Goal: Task Accomplishment & Management: Use online tool/utility

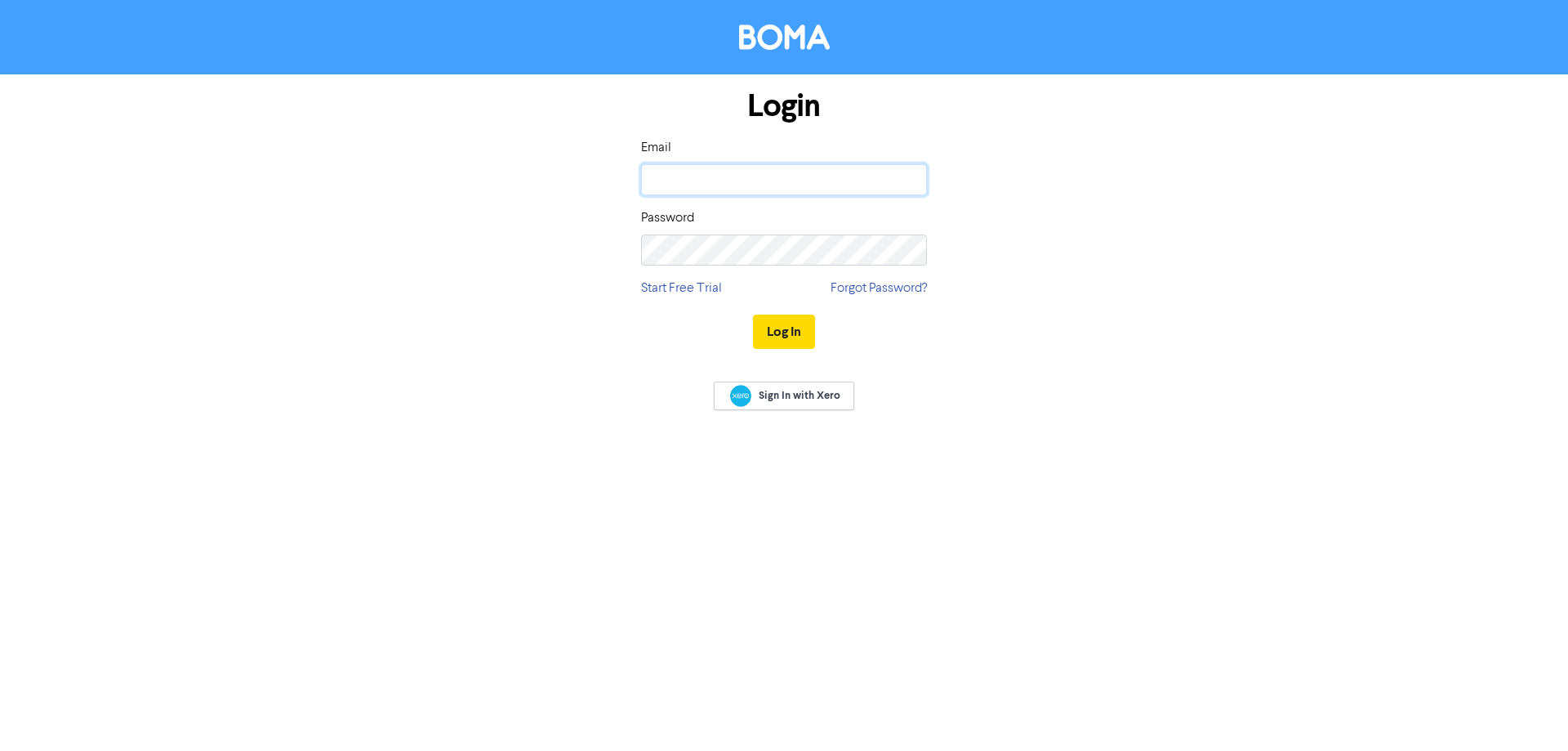
click at [686, 191] on input "email" at bounding box center [783, 179] width 286 height 31
type input "[EMAIL_ADDRESS][DOMAIN_NAME]"
click at [753, 314] on button "Log In" at bounding box center [784, 331] width 62 height 34
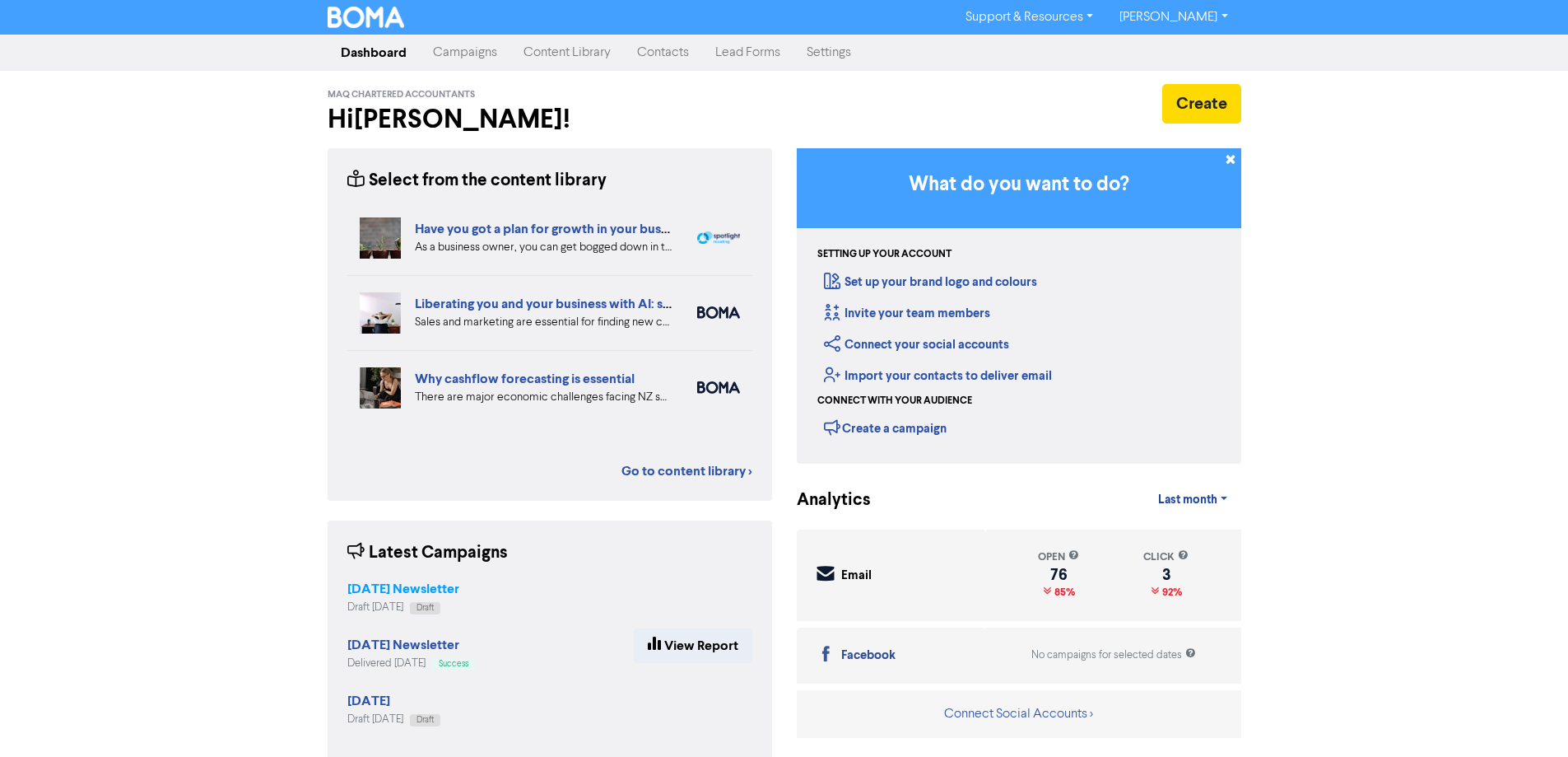
click at [394, 581] on strong "[DATE] Newsletter" at bounding box center [403, 588] width 112 height 17
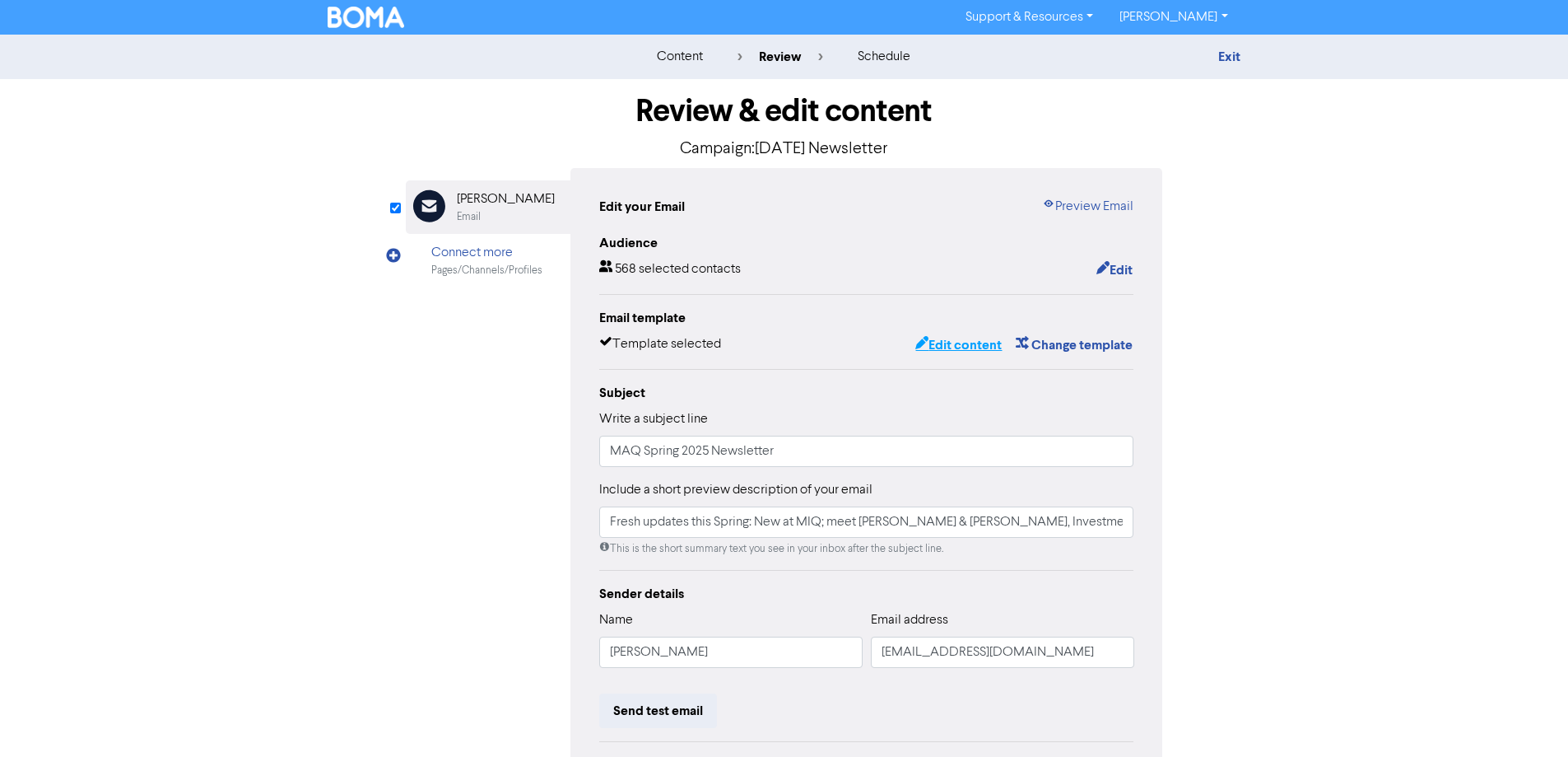
click at [956, 347] on button "Edit content" at bounding box center [958, 345] width 88 height 22
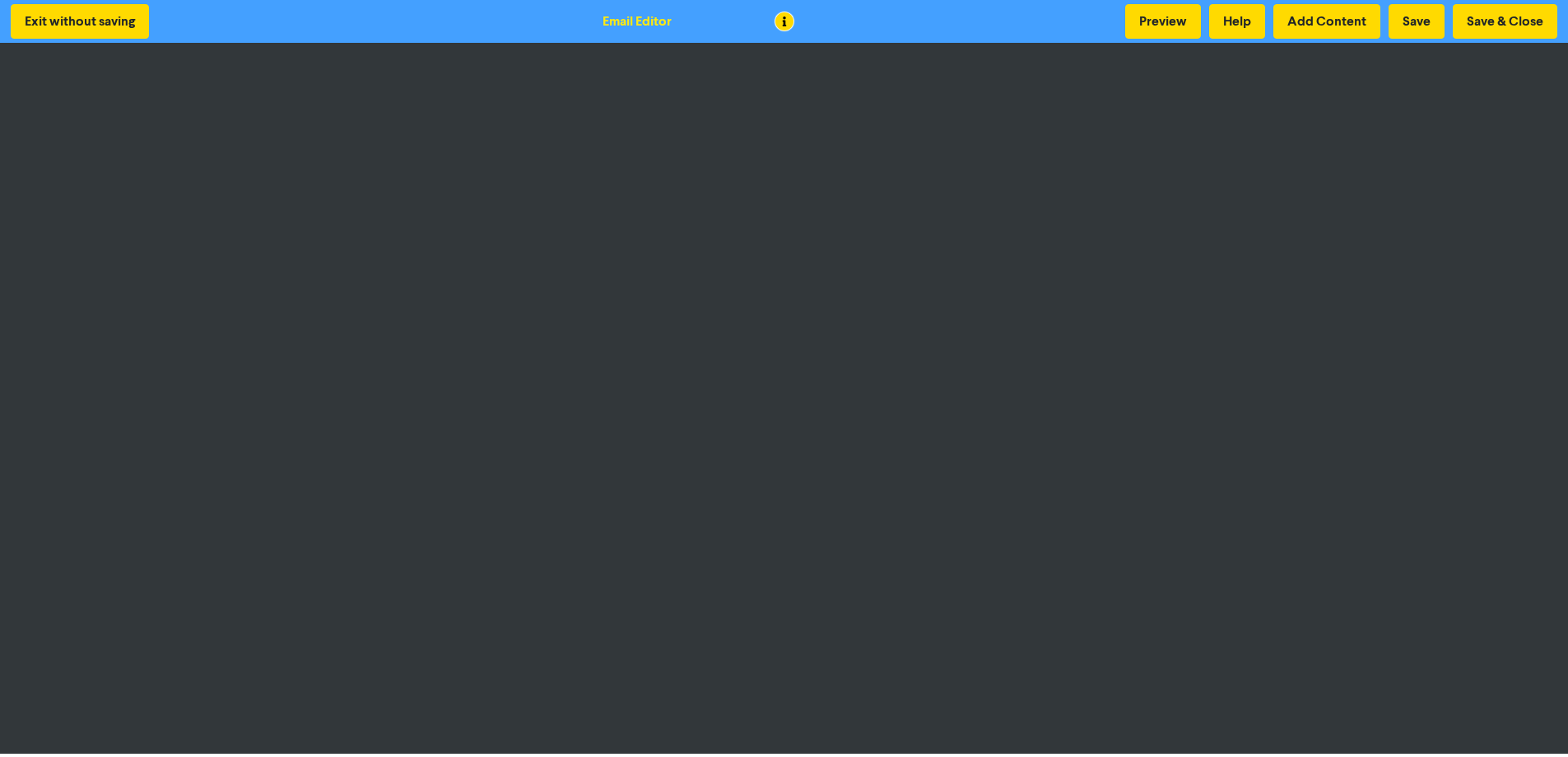
scroll to position [2, 0]
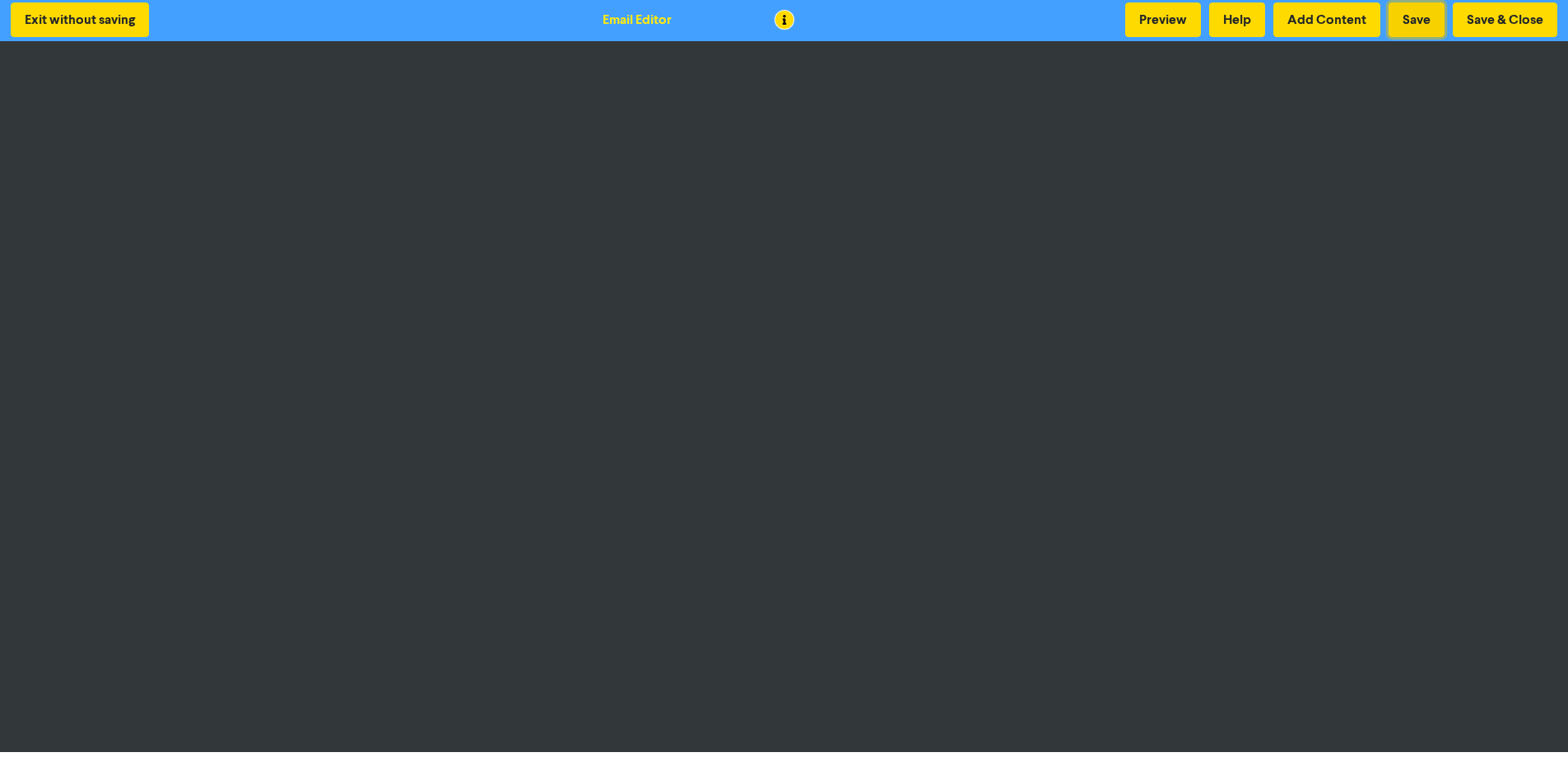
click at [1406, 29] on button "Save" at bounding box center [1417, 20] width 56 height 34
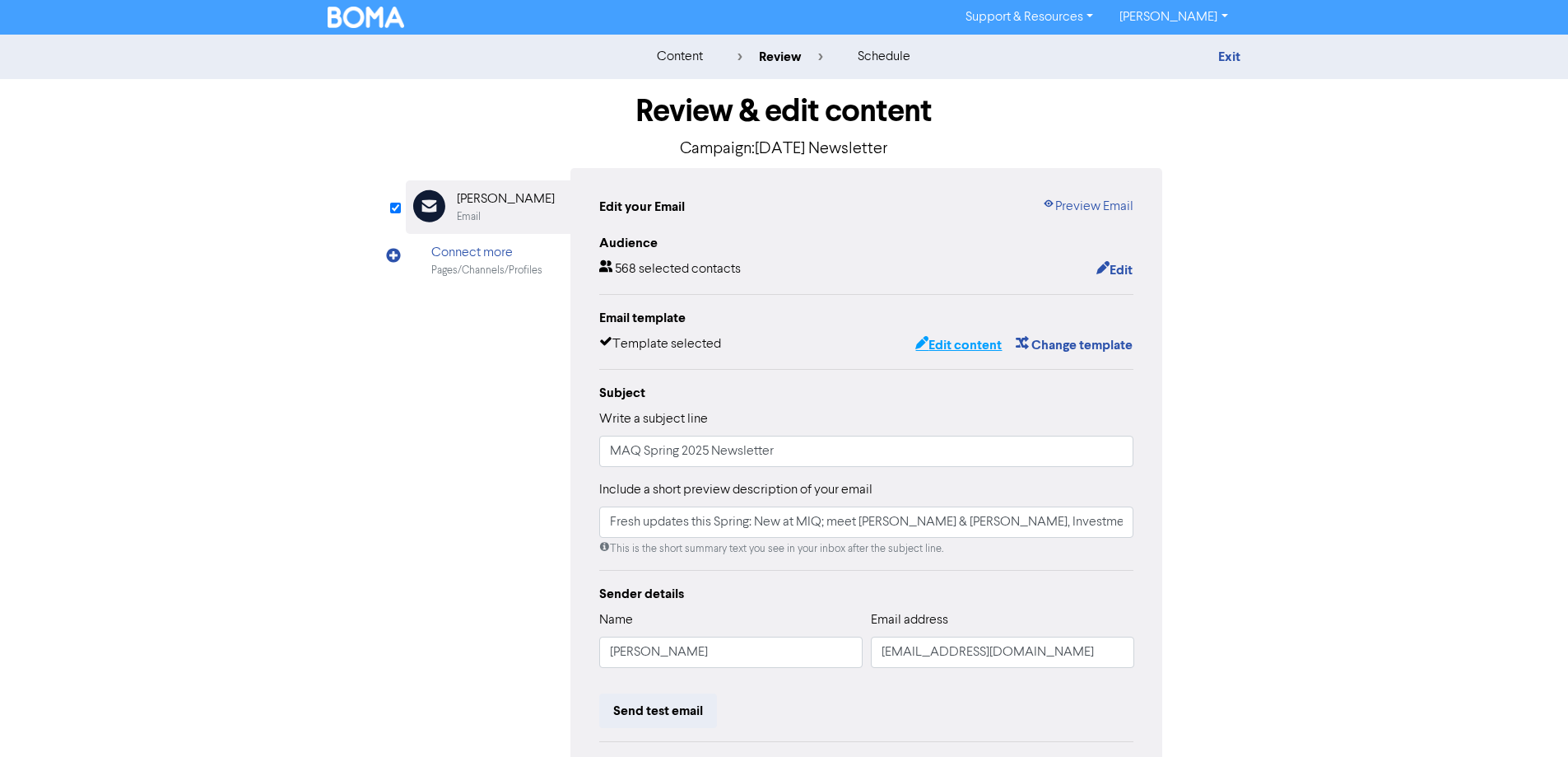
click at [942, 345] on button "Edit content" at bounding box center [958, 345] width 88 height 22
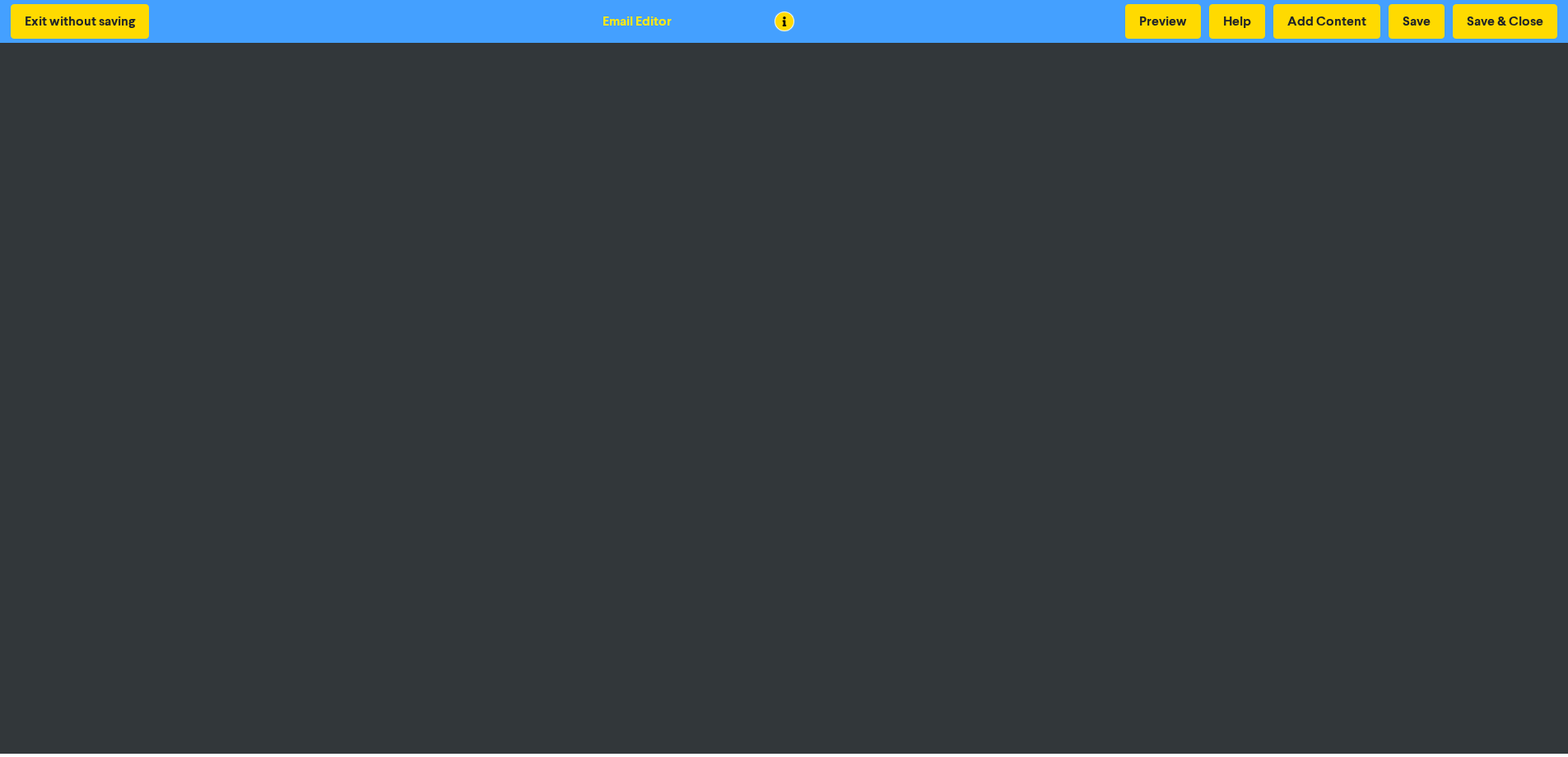
scroll to position [2, 0]
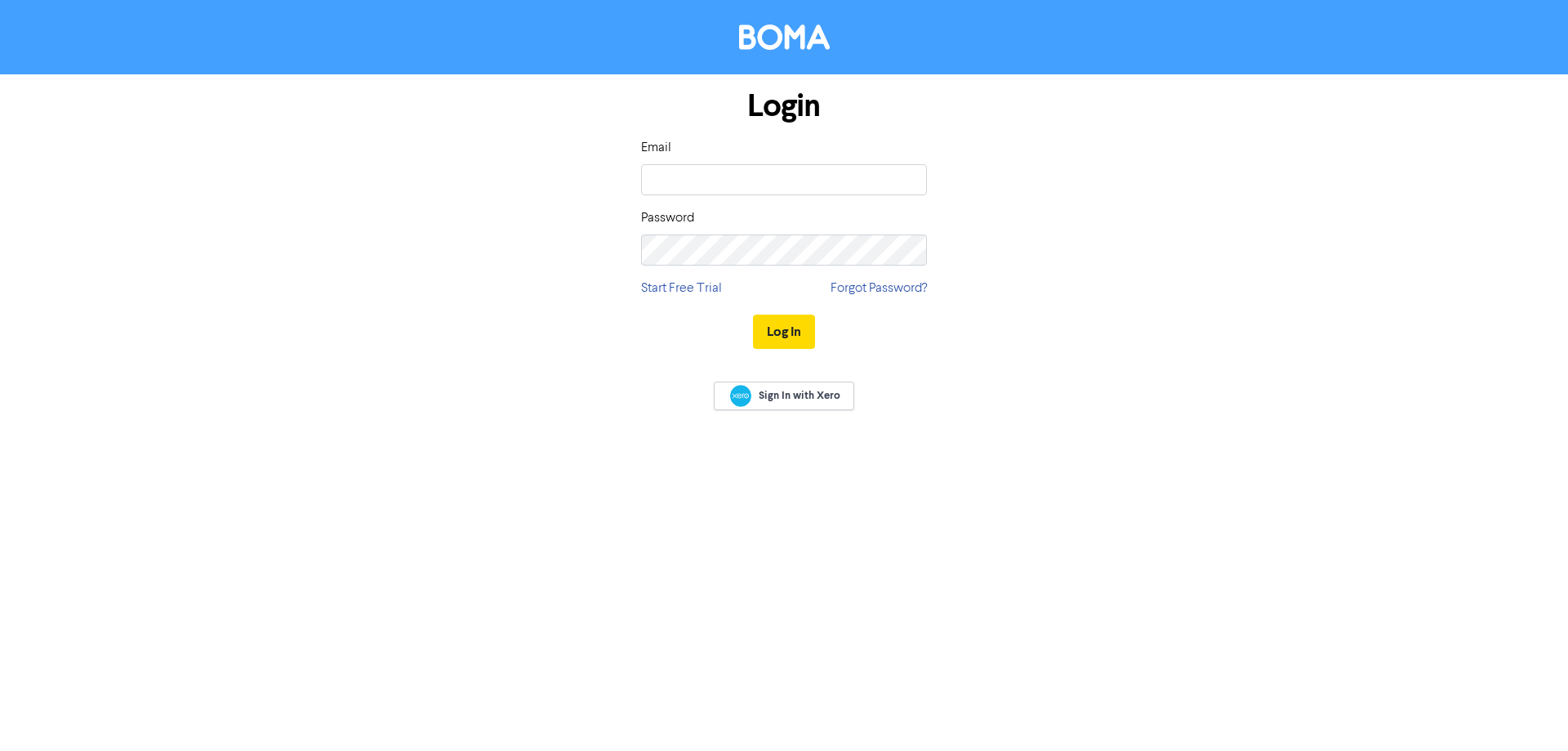
click at [736, 155] on div "Email" at bounding box center [783, 167] width 286 height 58
click at [712, 177] on input "email" at bounding box center [783, 179] width 286 height 31
type input "[EMAIL_ADDRESS][DOMAIN_NAME]"
click at [753, 314] on button "Log In" at bounding box center [784, 331] width 62 height 34
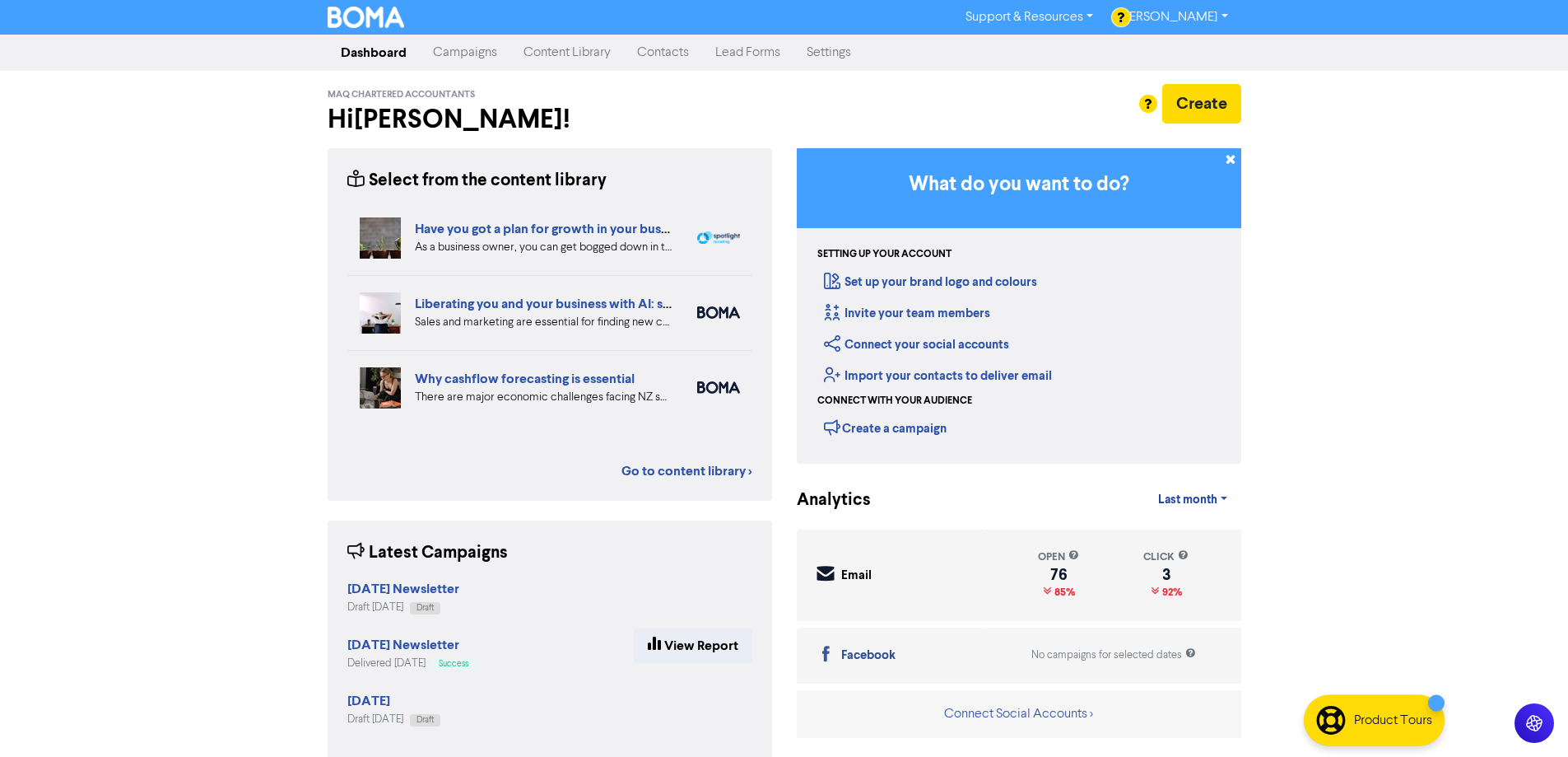
click at [577, 47] on link "Content Library" at bounding box center [567, 52] width 114 height 32
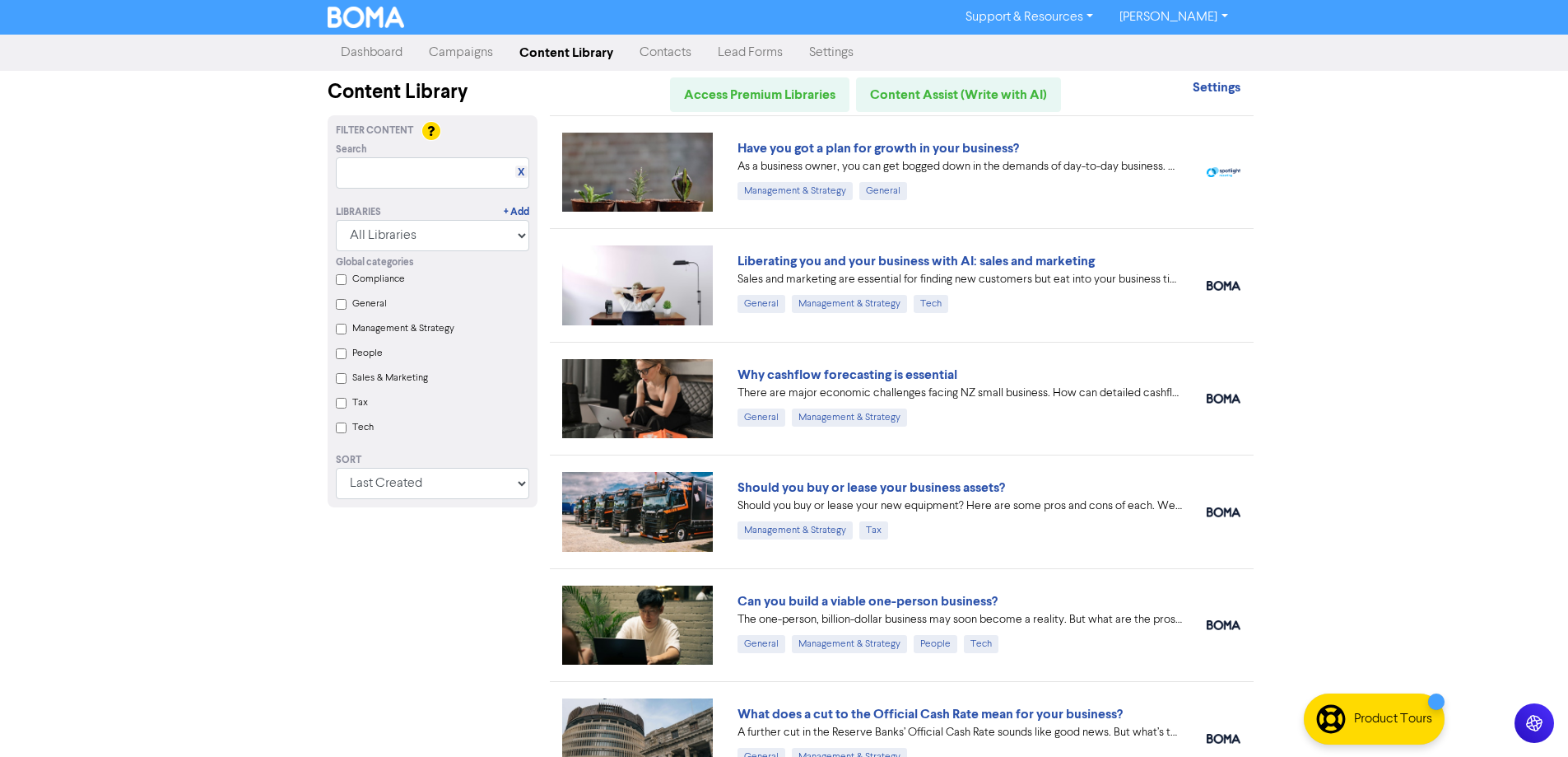
click at [1157, 8] on link "[PERSON_NAME]" at bounding box center [1174, 17] width 135 height 27
click at [362, 52] on link "Dashboard" at bounding box center [372, 52] width 88 height 32
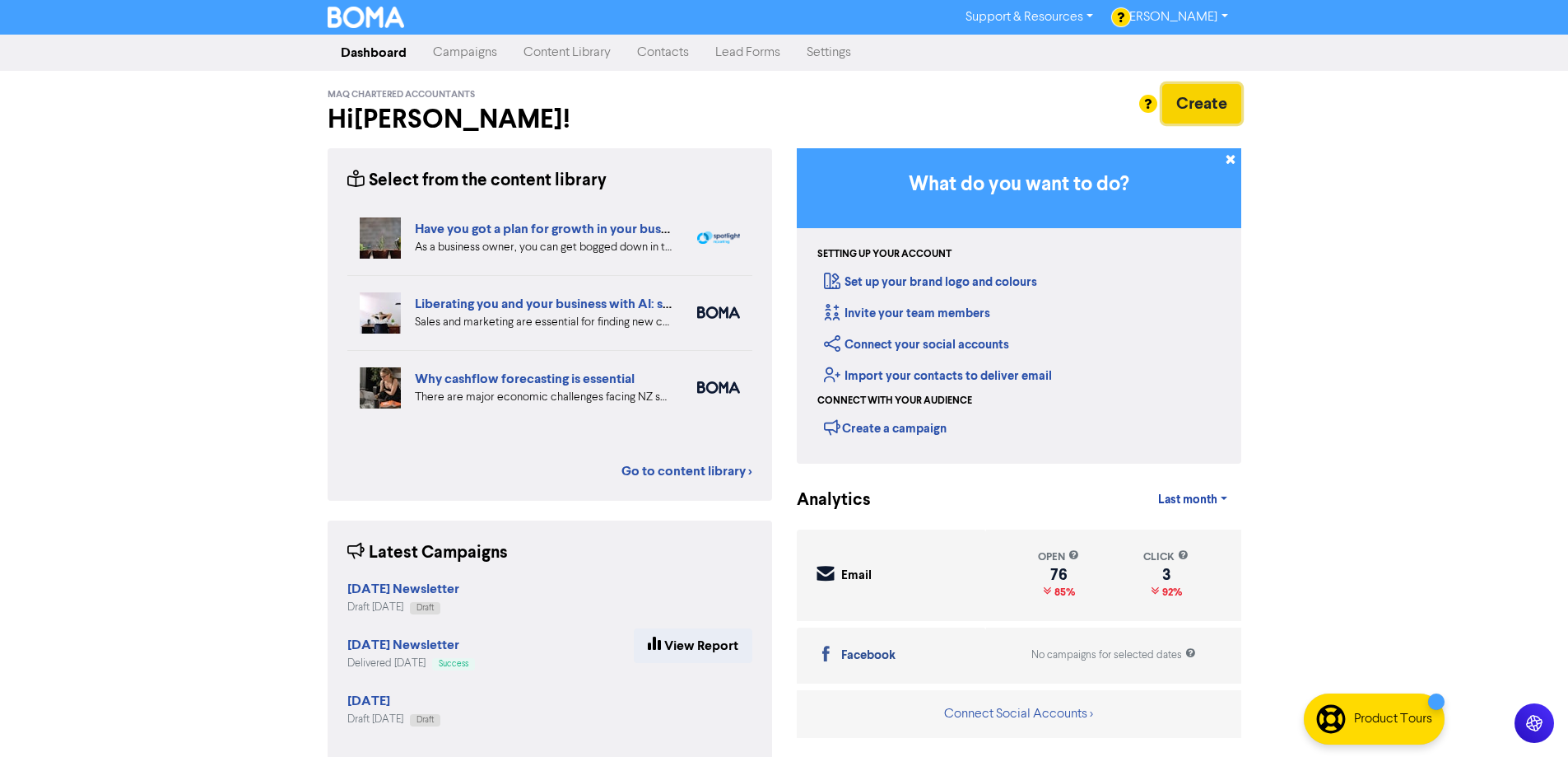
click at [1200, 113] on button "Create" at bounding box center [1202, 103] width 79 height 39
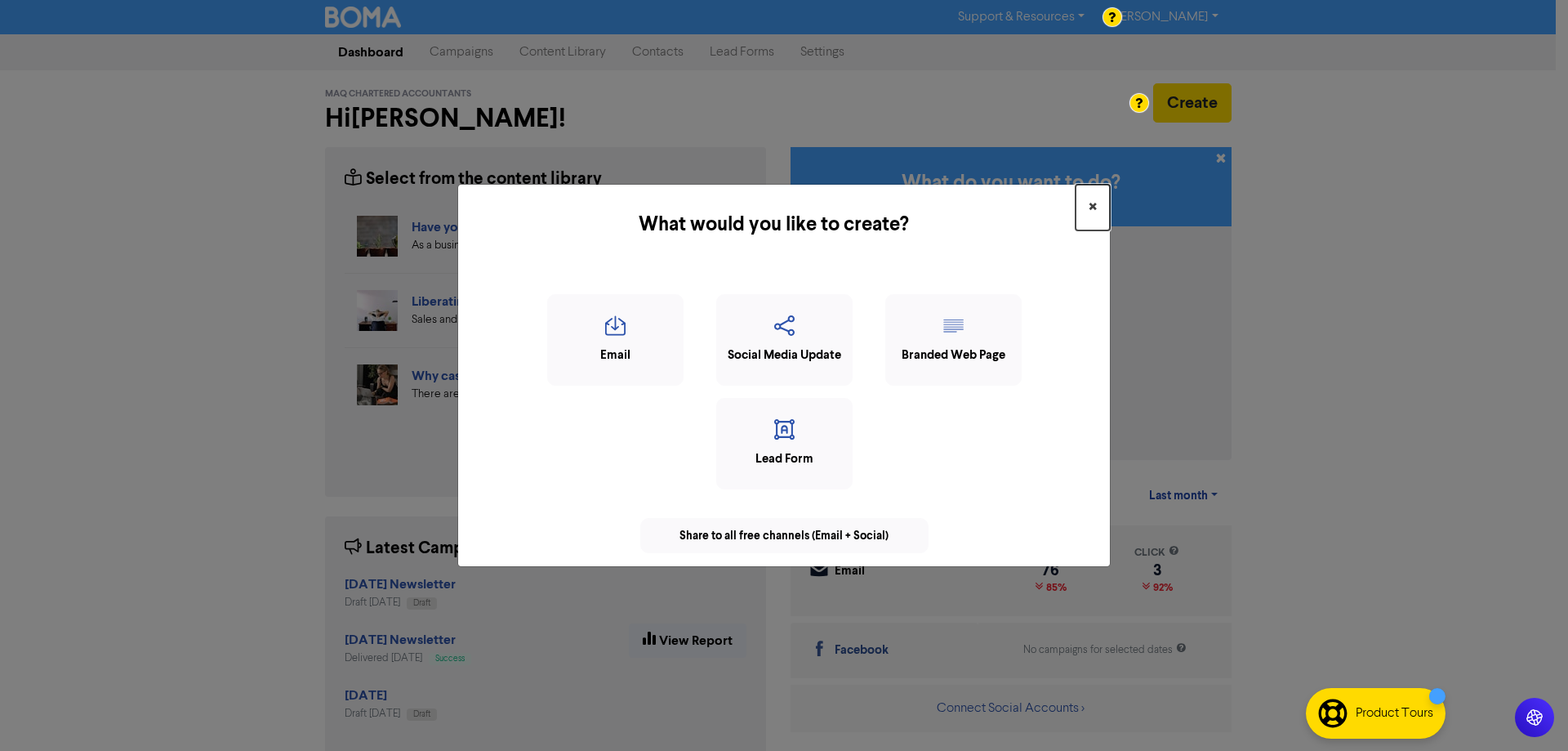
click at [1093, 202] on span "×" at bounding box center [1092, 207] width 8 height 24
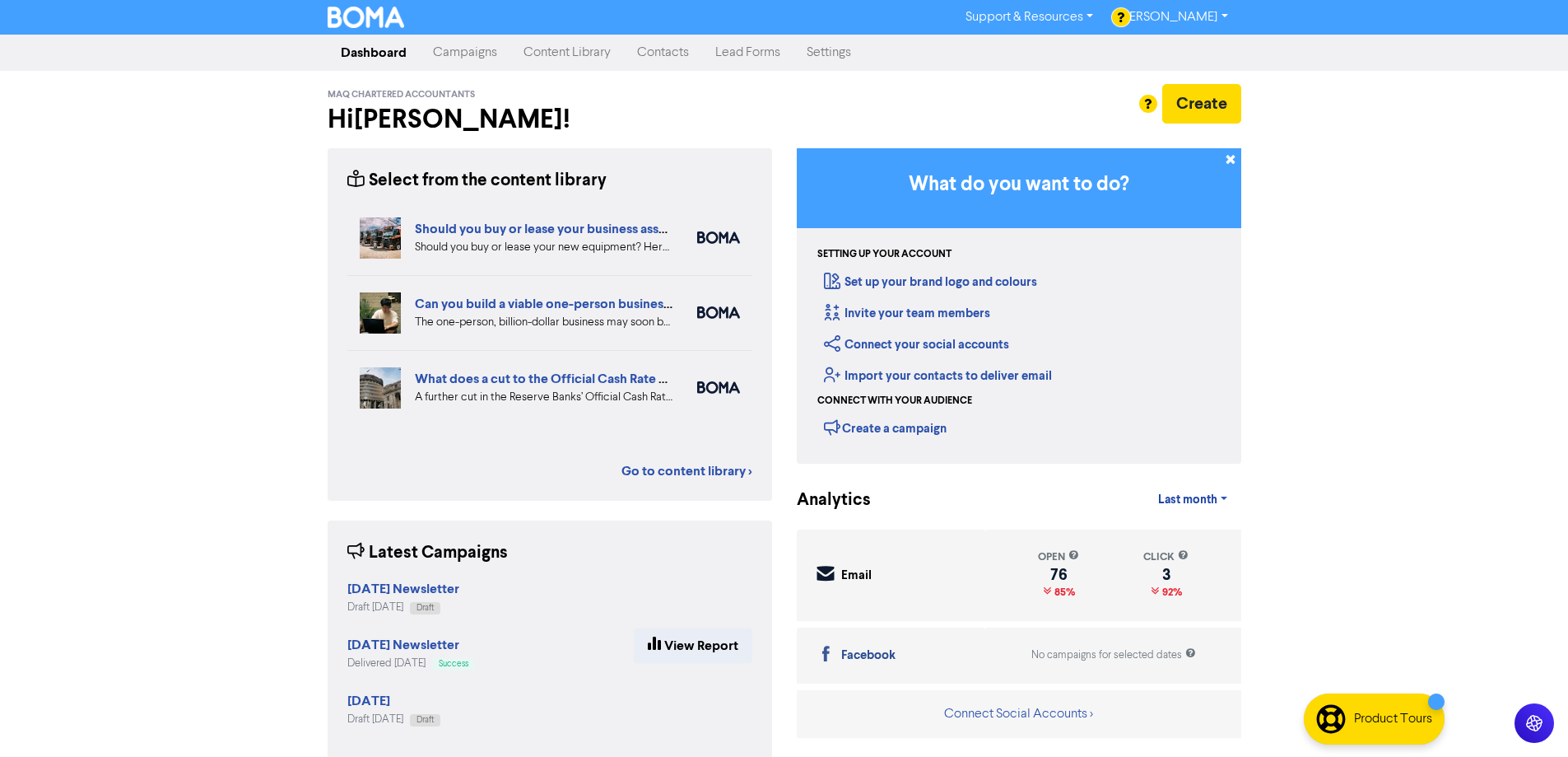
click at [61, 494] on div "Support & Resources Video Tutorials FAQ & Guides Marketing Education Andrea Mee…" at bounding box center [784, 378] width 1568 height 757
click at [395, 590] on strong "[DATE] Newsletter" at bounding box center [403, 588] width 112 height 17
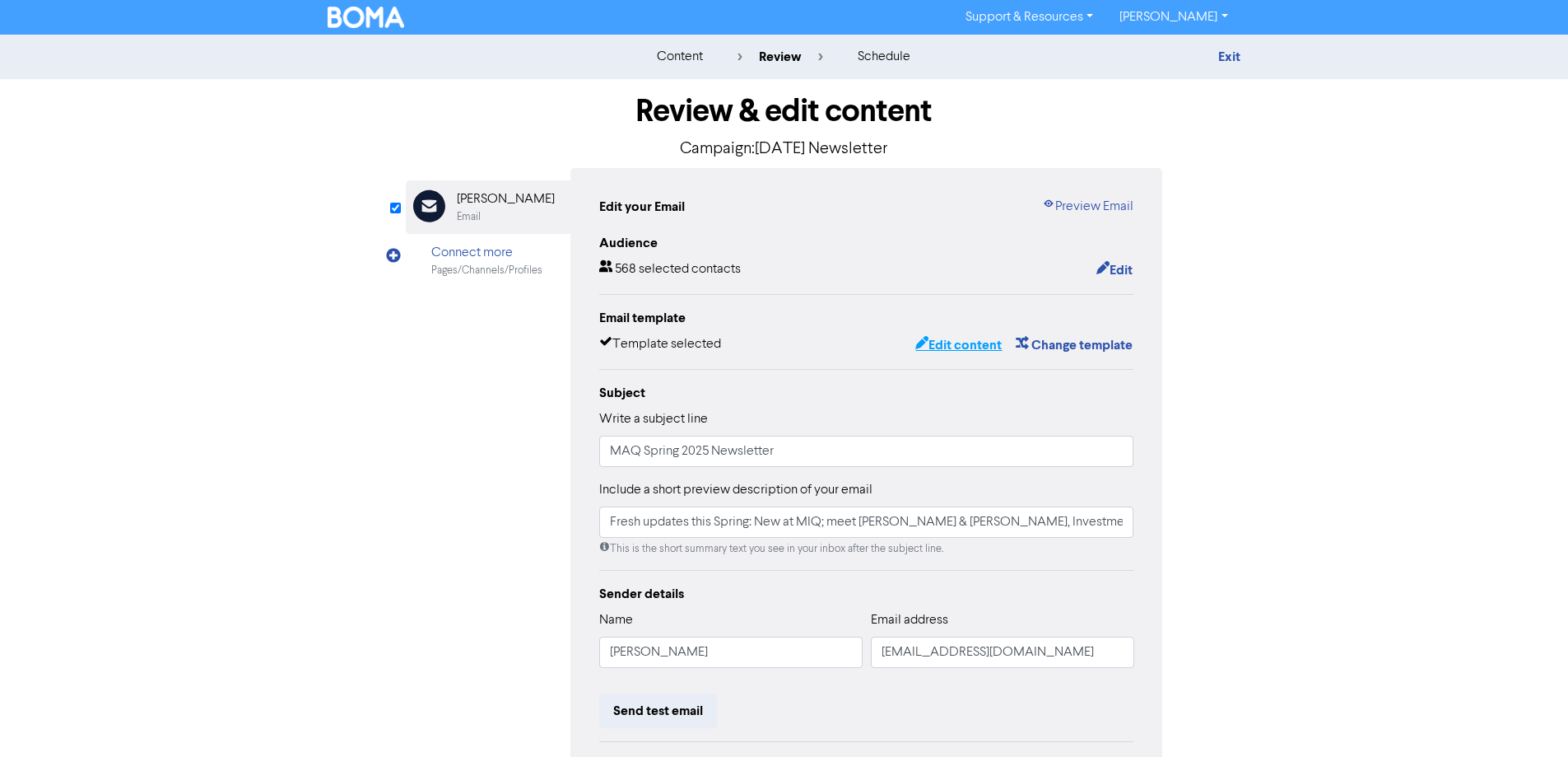
click at [974, 342] on button "Edit content" at bounding box center [958, 345] width 88 height 22
